Goal: Check status: Check status

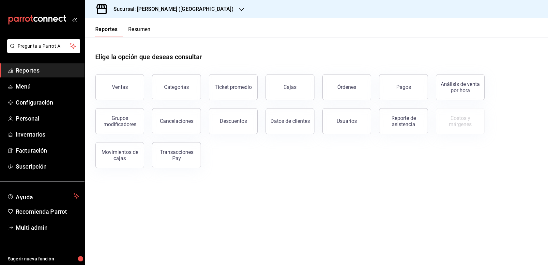
click at [183, 12] on h3 "Sucursal: [PERSON_NAME] ([GEOGRAPHIC_DATA])" at bounding box center [170, 9] width 125 height 8
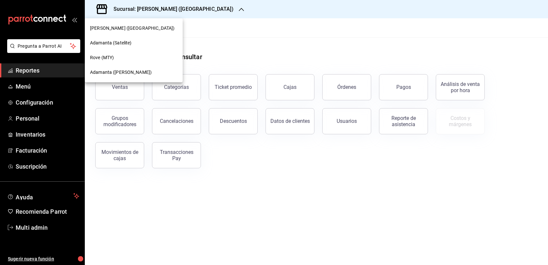
click at [139, 73] on div "Adamanta ([PERSON_NAME])" at bounding box center [133, 72] width 87 height 7
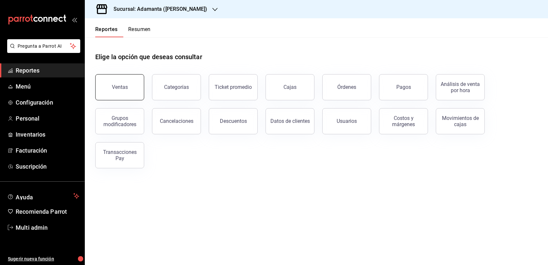
click at [135, 100] on button "Ventas" at bounding box center [119, 87] width 49 height 26
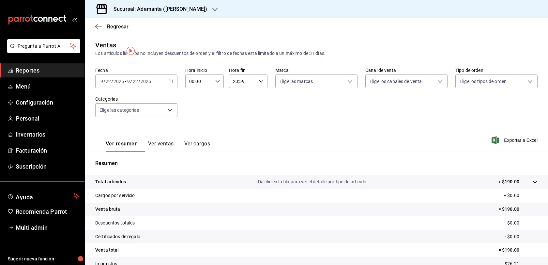
click at [174, 151] on button "Ver ventas" at bounding box center [161, 145] width 26 height 11
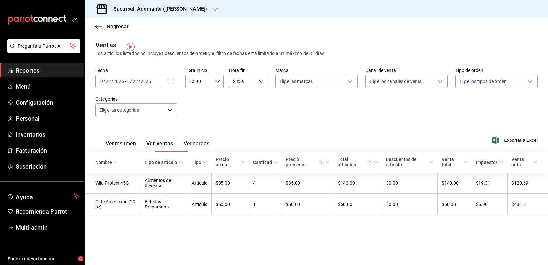
scroll to position [5, 0]
click at [136, 151] on button "Ver resumen" at bounding box center [121, 145] width 30 height 11
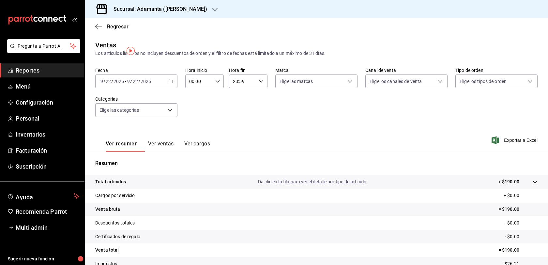
click at [137, 86] on div "[DATE] [DATE] - [DATE] [DATE]" at bounding box center [136, 81] width 82 height 14
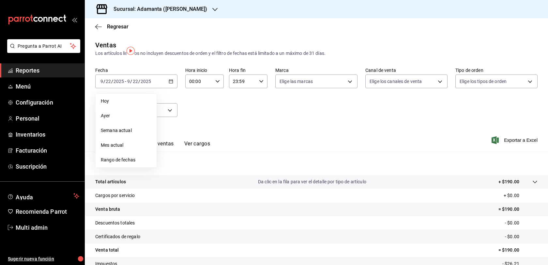
click at [210, 151] on button "Ver cargos" at bounding box center [197, 145] width 26 height 11
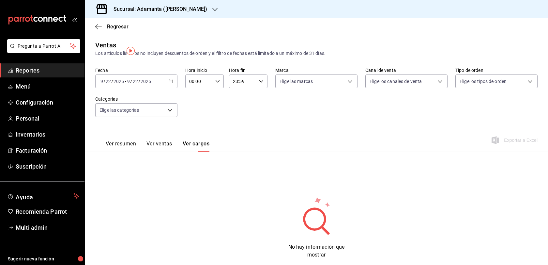
click at [172, 151] on button "Ver ventas" at bounding box center [159, 145] width 26 height 11
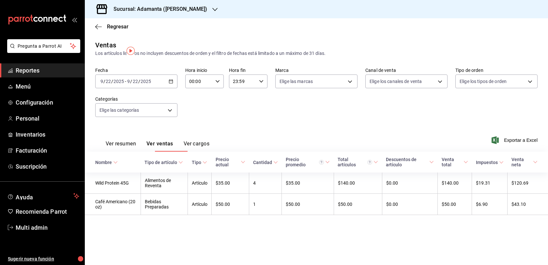
click at [118, 151] on button "Ver resumen" at bounding box center [121, 145] width 30 height 11
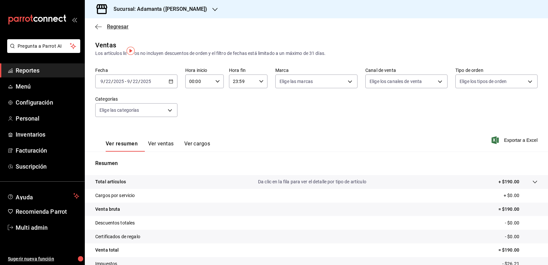
click at [111, 30] on span "Regresar" at bounding box center [118, 26] width 22 height 6
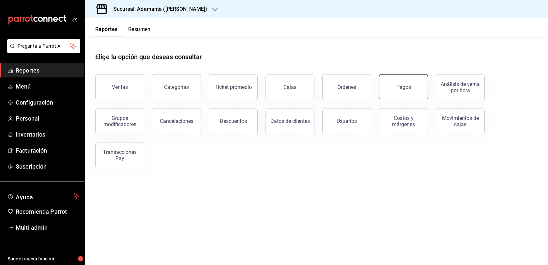
click at [410, 91] on button "Pagos" at bounding box center [403, 87] width 49 height 26
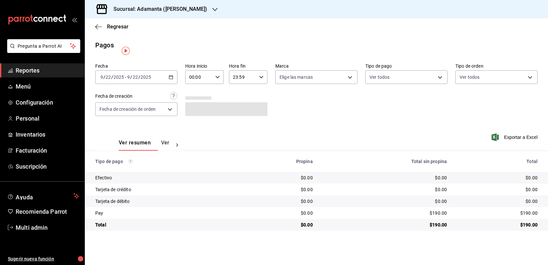
click at [173, 79] on icon "button" at bounding box center [171, 77] width 5 height 5
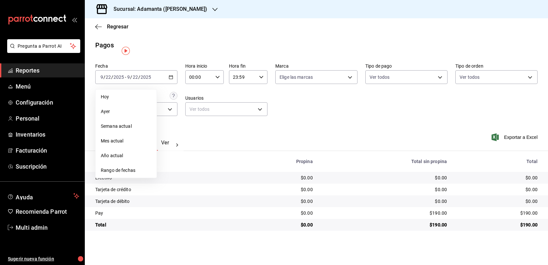
click at [132, 174] on span "Rango de fechas" at bounding box center [126, 170] width 51 height 7
click at [307, 112] on div "Fecha [DATE] [DATE] - [DATE] [DATE] [DATE] [DATE] Semana actual Mes actual Año …" at bounding box center [316, 91] width 442 height 63
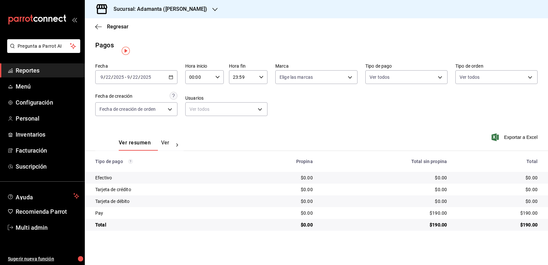
click at [177, 83] on div "[DATE] [DATE] - [DATE] [DATE]" at bounding box center [136, 77] width 82 height 14
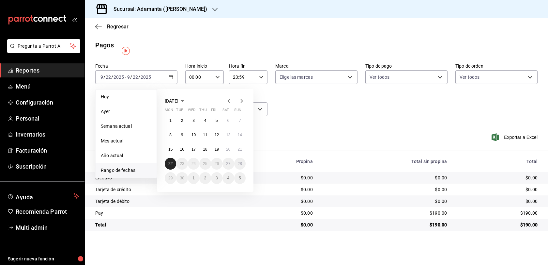
click at [175, 167] on button "22" at bounding box center [170, 164] width 11 height 12
click at [171, 166] on abbr "22" at bounding box center [170, 163] width 4 height 5
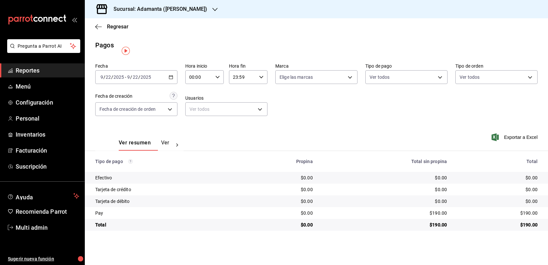
click at [177, 84] on div "[DATE] [DATE] - [DATE] [DATE]" at bounding box center [136, 77] width 82 height 14
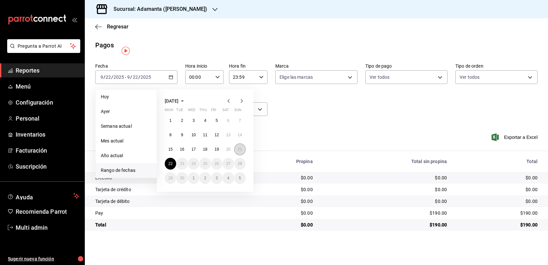
click at [242, 151] on abbr "21" at bounding box center [240, 149] width 4 height 5
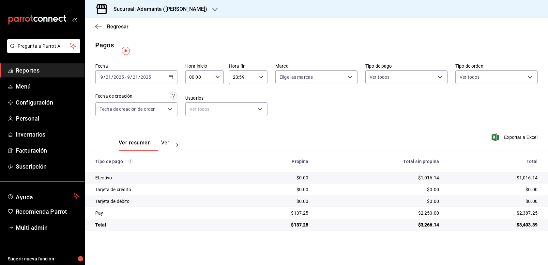
scroll to position [5, 0]
click at [115, 27] on span "Regresar" at bounding box center [118, 26] width 22 height 6
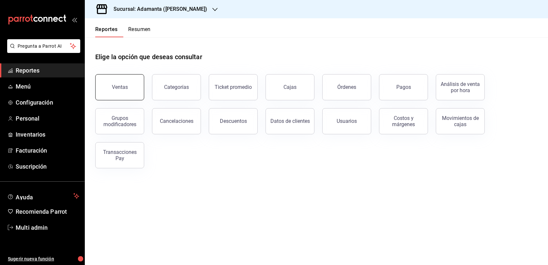
click at [139, 90] on button "Ventas" at bounding box center [119, 87] width 49 height 26
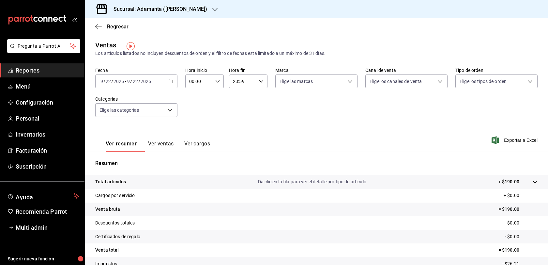
click at [173, 83] on \(Stroke\) "button" at bounding box center [171, 82] width 4 height 4
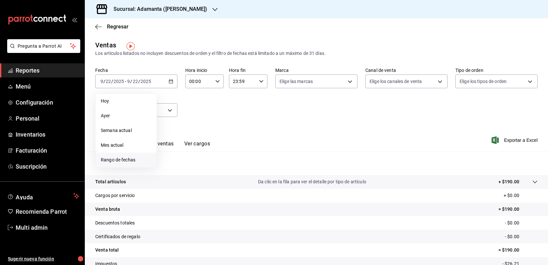
click at [139, 163] on span "Rango de fechas" at bounding box center [126, 159] width 51 height 7
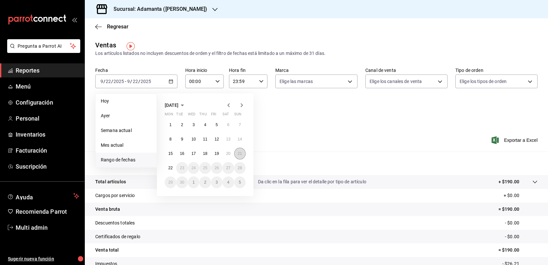
click at [245, 159] on button "21" at bounding box center [239, 153] width 11 height 12
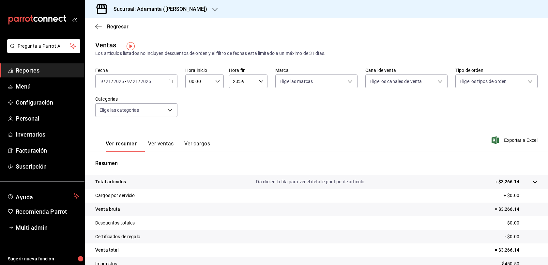
scroll to position [70, 0]
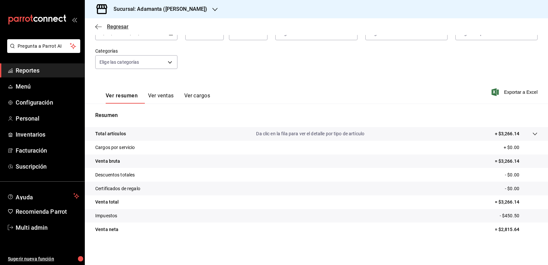
click at [111, 29] on span "Regresar" at bounding box center [118, 26] width 22 height 6
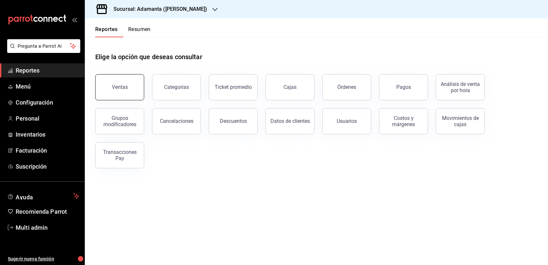
click at [127, 90] on div "Ventas" at bounding box center [120, 87] width 16 height 6
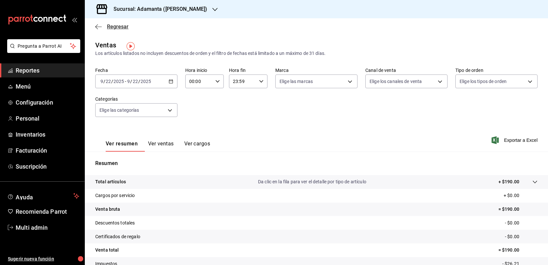
click at [122, 27] on span "Regresar" at bounding box center [118, 26] width 22 height 6
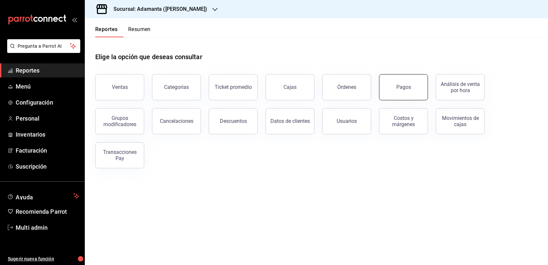
click at [393, 98] on button "Pagos" at bounding box center [403, 87] width 49 height 26
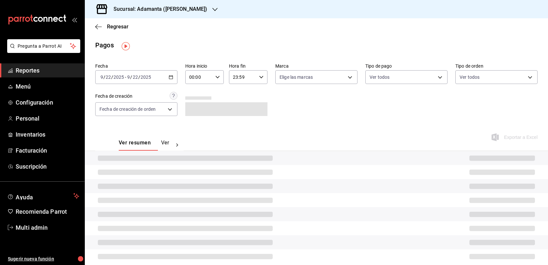
click at [177, 80] on div "[DATE] [DATE] - [DATE] [DATE]" at bounding box center [136, 77] width 82 height 14
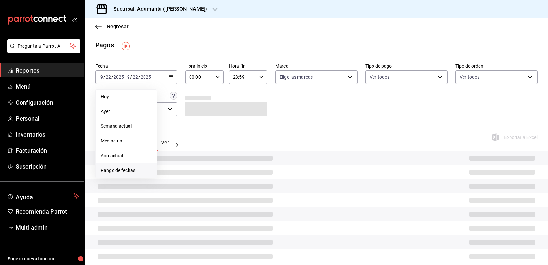
click at [125, 169] on span "Rango de fechas" at bounding box center [126, 170] width 51 height 7
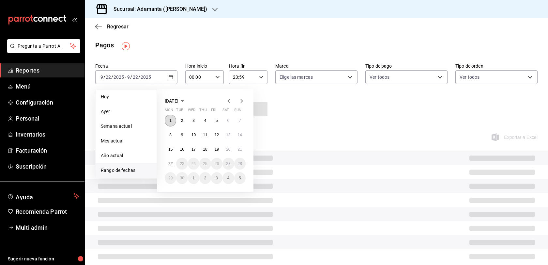
click at [172, 121] on abbr "1" at bounding box center [170, 120] width 2 height 5
click at [173, 163] on button "22" at bounding box center [170, 164] width 11 height 12
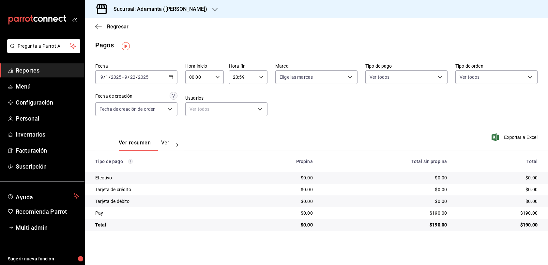
click at [180, 148] on icon at bounding box center [177, 145] width 7 height 7
click at [166, 146] on button "Ver pagos" at bounding box center [158, 144] width 24 height 11
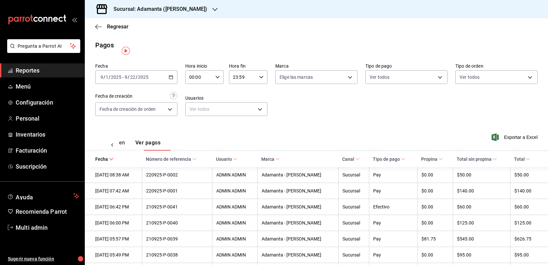
click at [125, 150] on button "Ver resumen" at bounding box center [110, 144] width 30 height 11
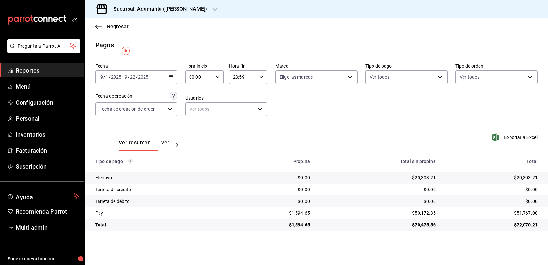
click at [173, 79] on icon "button" at bounding box center [171, 77] width 5 height 5
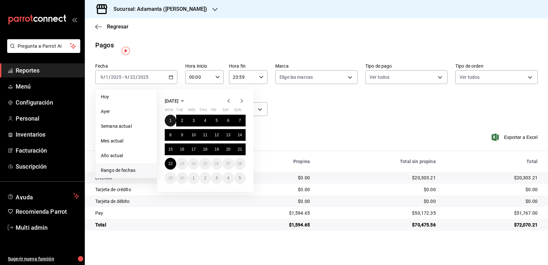
click at [176, 126] on button "1" at bounding box center [170, 120] width 11 height 12
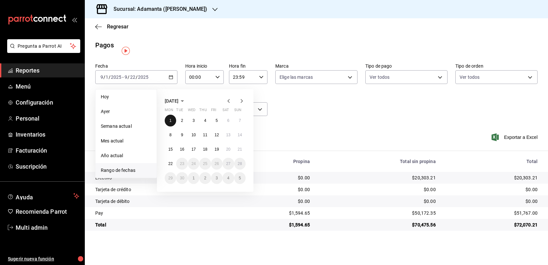
click at [176, 126] on button "1" at bounding box center [170, 120] width 11 height 12
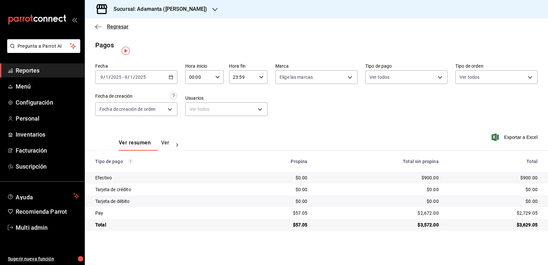
click at [104, 28] on span "Regresar" at bounding box center [111, 26] width 33 height 6
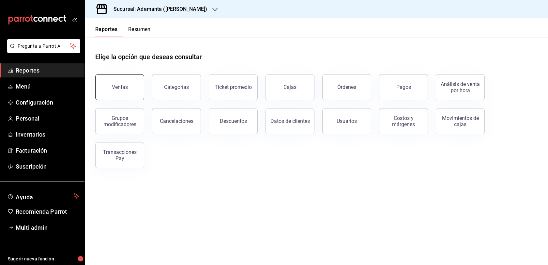
click at [126, 94] on button "Ventas" at bounding box center [119, 87] width 49 height 26
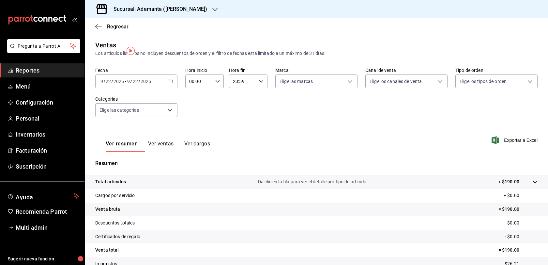
click at [173, 83] on \(Stroke\) "button" at bounding box center [171, 82] width 4 height 4
click at [210, 151] on button "Ver cargos" at bounding box center [197, 145] width 26 height 11
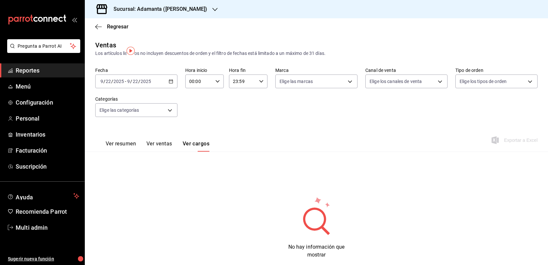
click at [121, 151] on button "Ver resumen" at bounding box center [121, 145] width 30 height 11
